Goal: Task Accomplishment & Management: Manage account settings

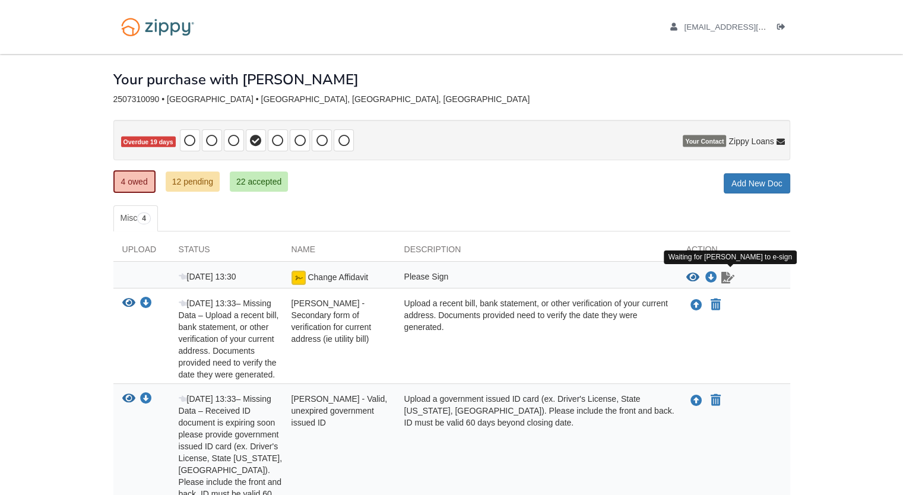
click at [728, 277] on icon "Waiting for your co-borrower to e-sign" at bounding box center [727, 278] width 13 height 12
click at [141, 180] on link "4 owed" at bounding box center [134, 181] width 42 height 23
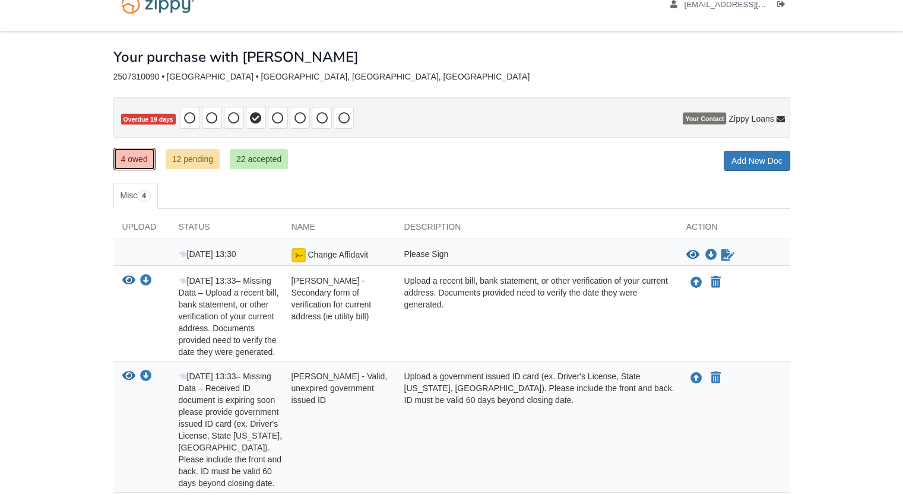
scroll to position [24, 0]
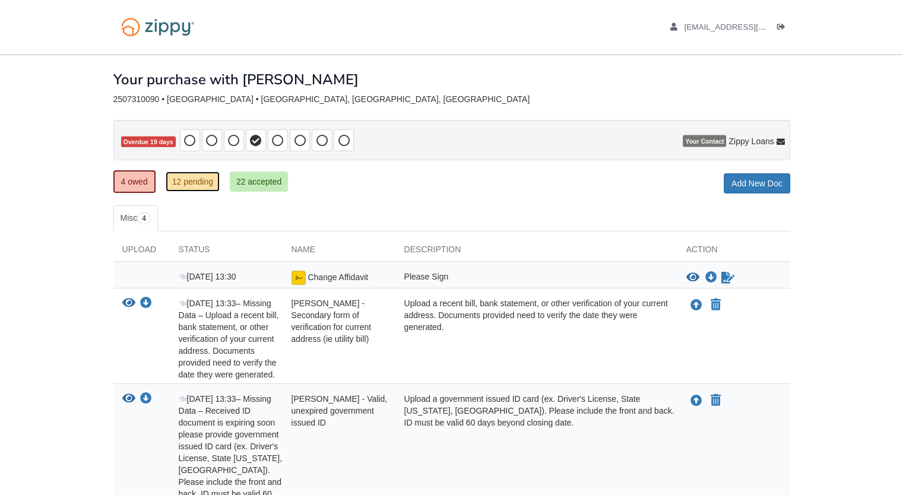
click at [191, 186] on link "12 pending" at bounding box center [193, 182] width 54 height 20
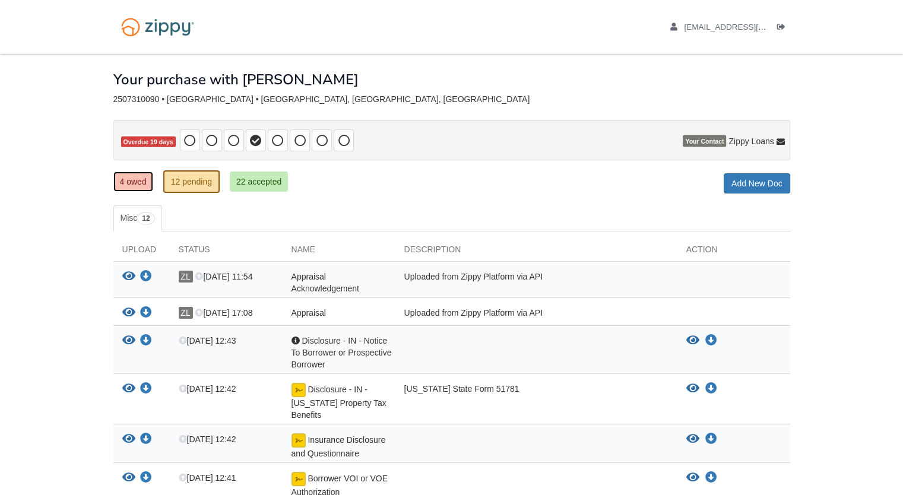
click at [147, 189] on link "4 owed" at bounding box center [133, 182] width 40 height 20
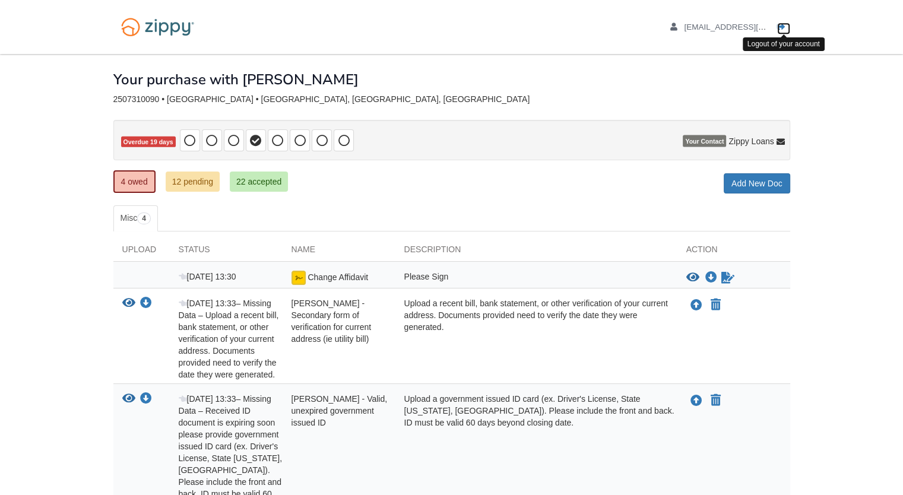
click at [784, 26] on icon "Log out" at bounding box center [781, 27] width 8 height 8
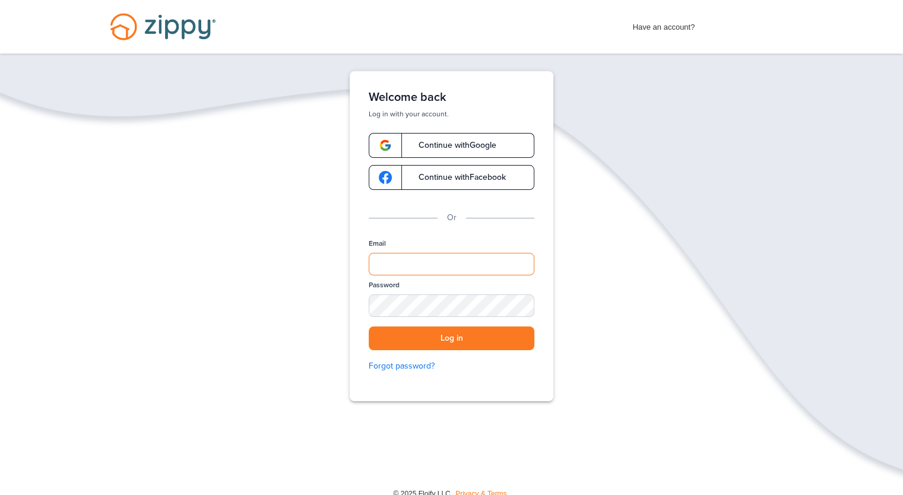
click at [421, 266] on input "Email" at bounding box center [452, 264] width 166 height 23
type input "**********"
click at [369, 326] on button "Log in" at bounding box center [452, 338] width 166 height 24
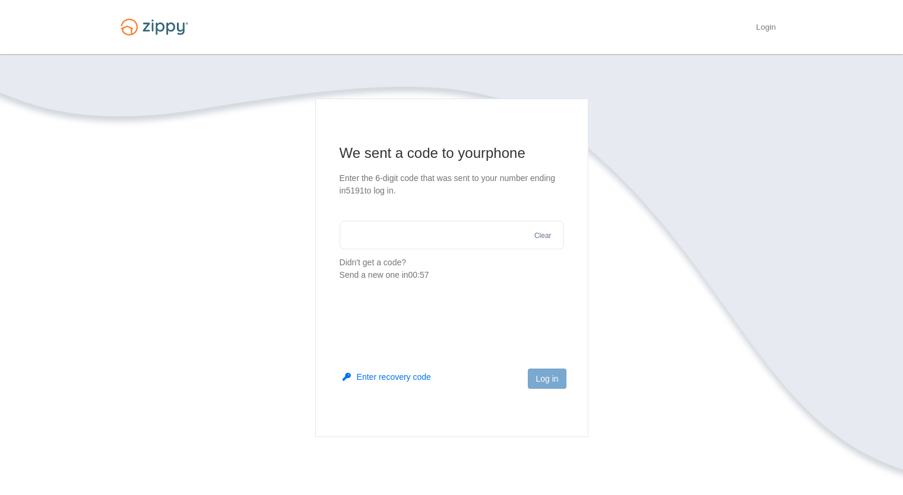
click at [403, 234] on input "text" at bounding box center [452, 235] width 224 height 28
type input "******"
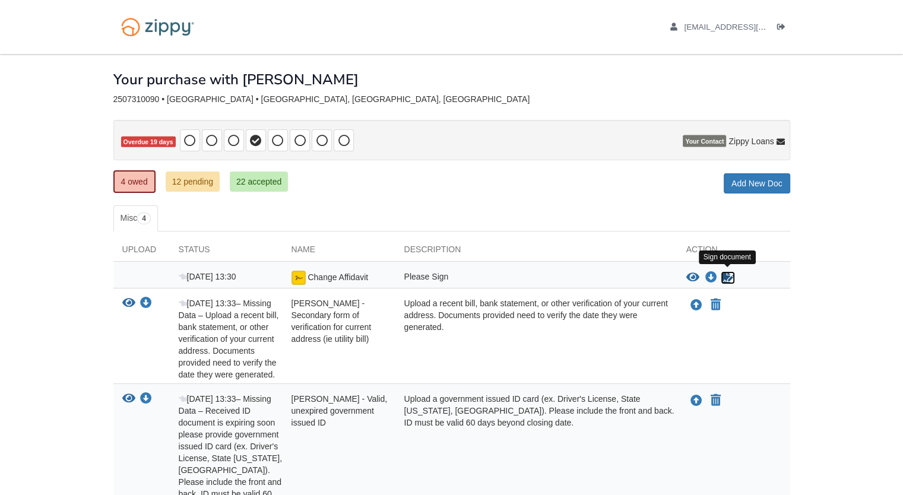
click at [729, 274] on icon "Sign Form" at bounding box center [727, 278] width 13 height 12
